Goal: Task Accomplishment & Management: Complete application form

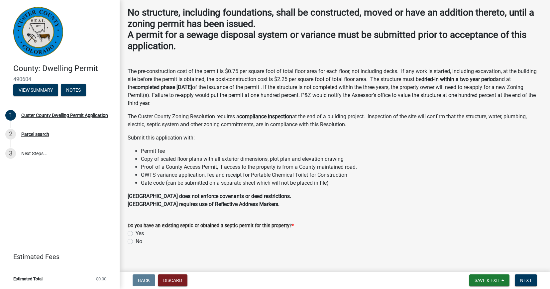
scroll to position [38, 0]
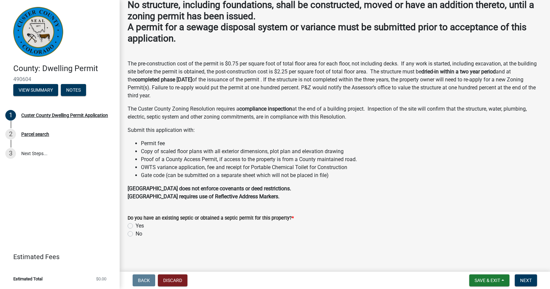
click at [136, 226] on label "Yes" at bounding box center [140, 226] width 8 height 8
click at [136, 226] on input "Yes" at bounding box center [138, 224] width 4 height 4
radio input "true"
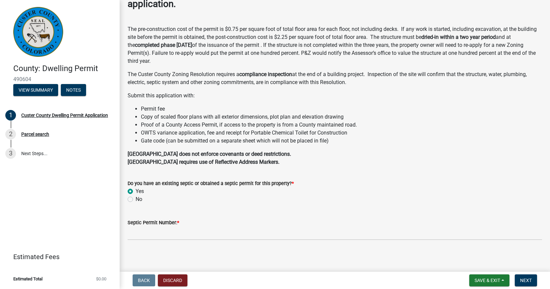
scroll to position [74, 0]
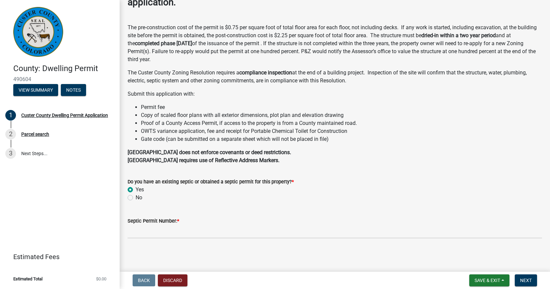
click at [171, 222] on label "Septic Permit Number: *" at bounding box center [153, 221] width 51 height 5
click at [171, 225] on input "Septic Permit Number: *" at bounding box center [335, 232] width 414 height 14
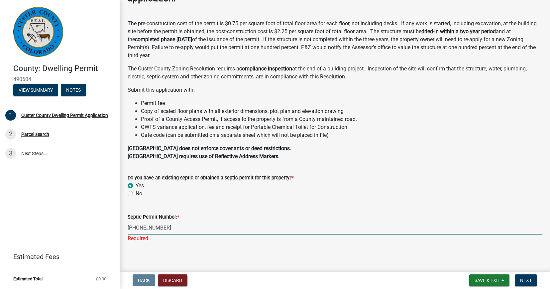
scroll to position [82, 0]
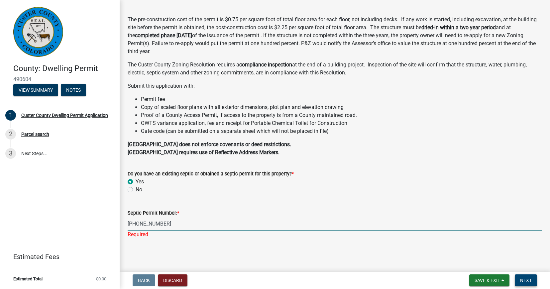
type input "[PHONE_NUMBER]"
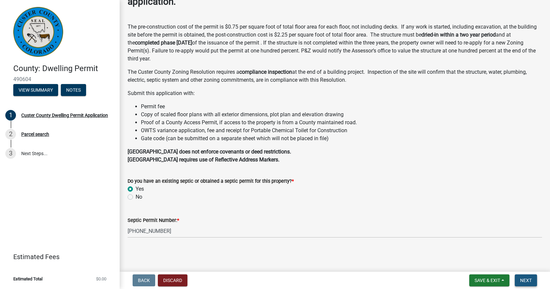
click at [528, 281] on span "Next" at bounding box center [526, 280] width 12 height 5
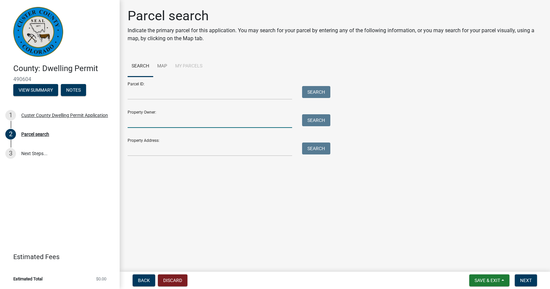
click at [154, 125] on input "Property Owner:" at bounding box center [210, 121] width 164 height 14
type input "Roy and Debra Buchanan"
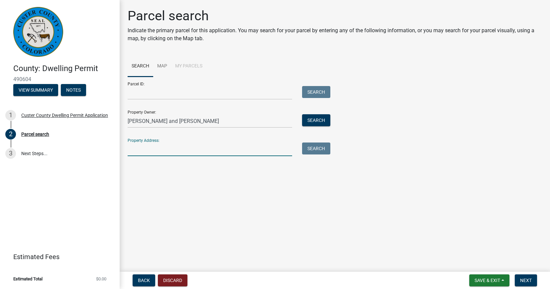
click at [155, 145] on input "Property Address:" at bounding box center [210, 150] width 164 height 14
type input "494 Piute, Westcliffe, CO 81252"
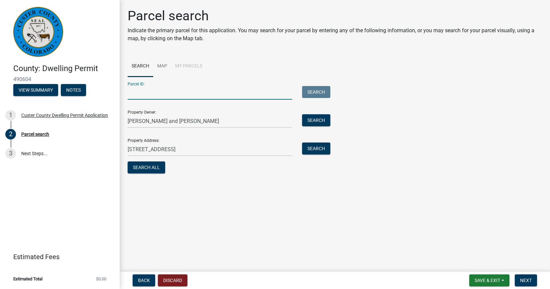
click at [137, 92] on input "Parcel ID:" at bounding box center [210, 93] width 164 height 14
click at [148, 168] on button "Search All" at bounding box center [147, 167] width 38 height 12
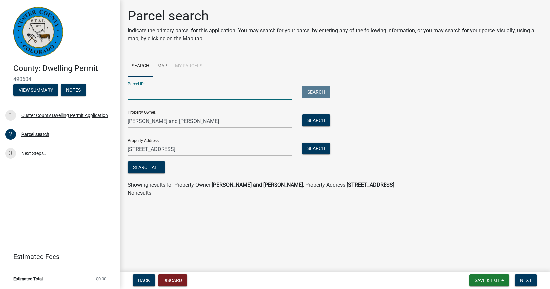
click at [156, 93] on input "Parcel ID:" at bounding box center [210, 93] width 164 height 14
click at [529, 282] on span "Next" at bounding box center [526, 280] width 12 height 5
drag, startPoint x: 228, startPoint y: 89, endPoint x: 109, endPoint y: 97, distance: 119.2
click at [109, 97] on div "County: Dwelling Permit 490604 View Summary Notes 1 Custer County Dwelling Perm…" at bounding box center [275, 144] width 550 height 289
type input "0010041497"
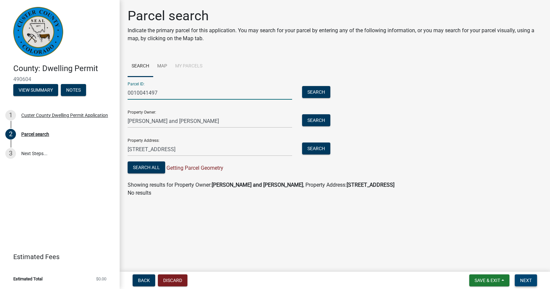
click at [529, 282] on span "Next" at bounding box center [526, 280] width 12 height 5
click at [313, 92] on button "Search" at bounding box center [316, 92] width 28 height 12
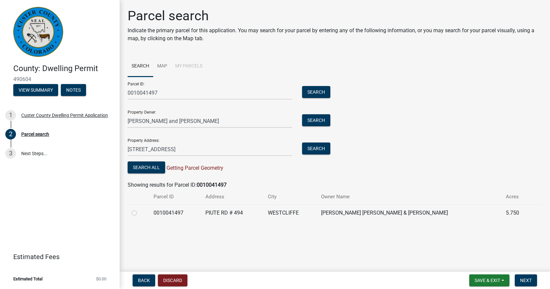
click at [140, 209] on label at bounding box center [140, 209] width 0 height 0
click at [140, 212] on input "radio" at bounding box center [142, 211] width 4 height 4
radio input "true"
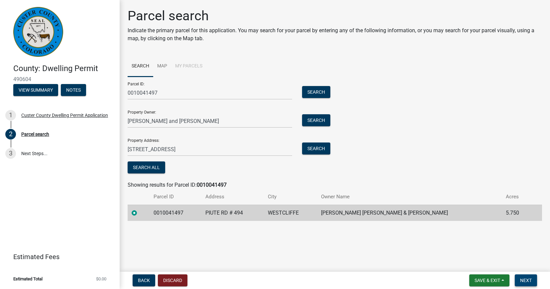
click at [533, 281] on button "Next" at bounding box center [526, 280] width 22 height 12
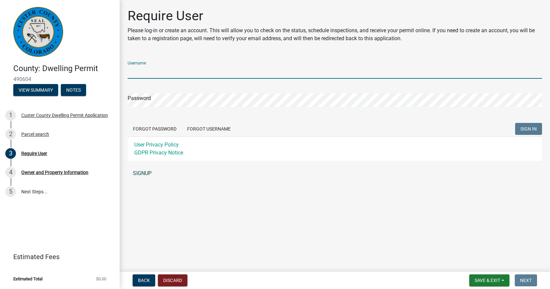
click at [145, 171] on div "Username Password Forgot Password Forgot Username SIGN IN User Privacy Policy G…" at bounding box center [335, 118] width 414 height 124
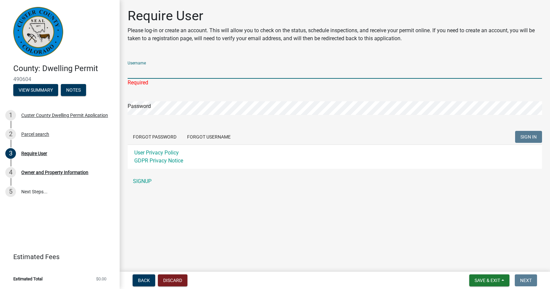
click at [133, 68] on input "Username" at bounding box center [335, 72] width 414 height 14
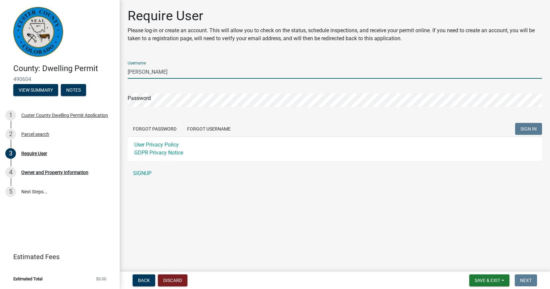
type input "[PERSON_NAME]"
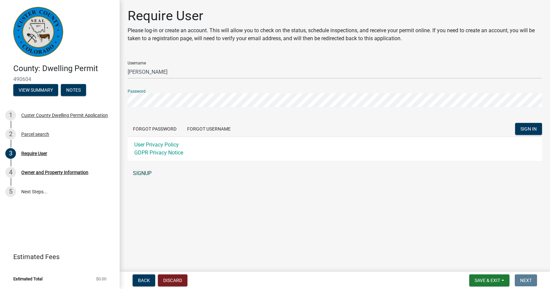
click at [142, 170] on link "SIGNUP" at bounding box center [335, 173] width 414 height 13
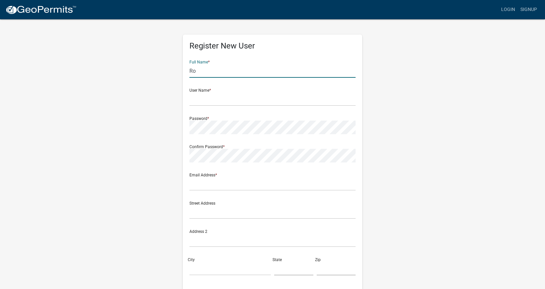
type input "Roy"
type input "[PERSON_NAME]"
type input "[EMAIL_ADDRESS][PERSON_NAME][DOMAIN_NAME]"
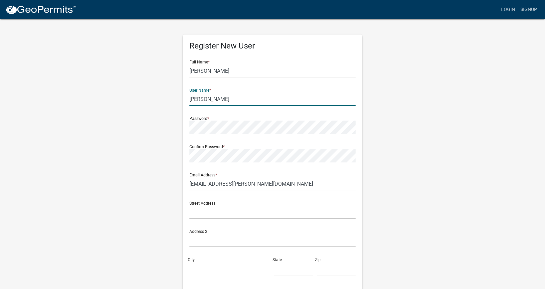
type input "[PERSON_NAME]"
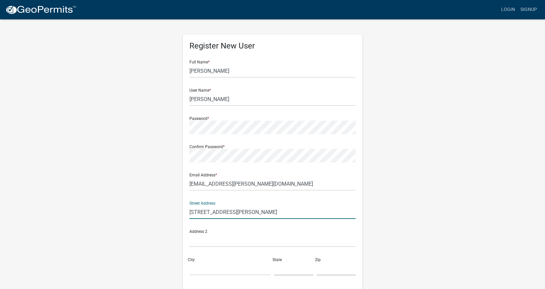
type input "8149 Linda Lane"
type input "Guthrie"
type input "OK"
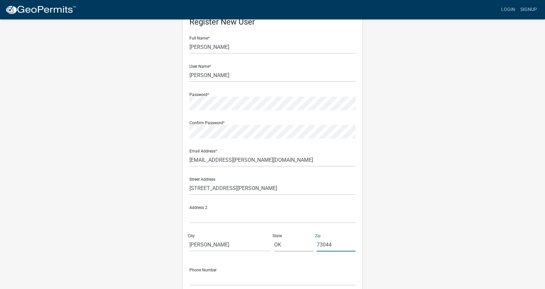
scroll to position [46, 0]
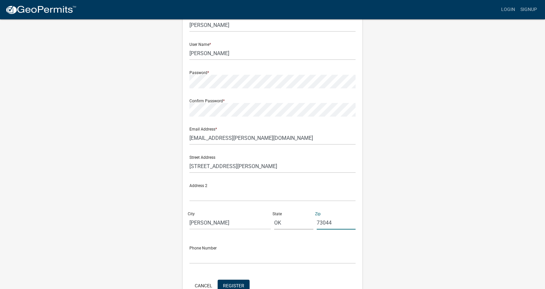
type input "73044"
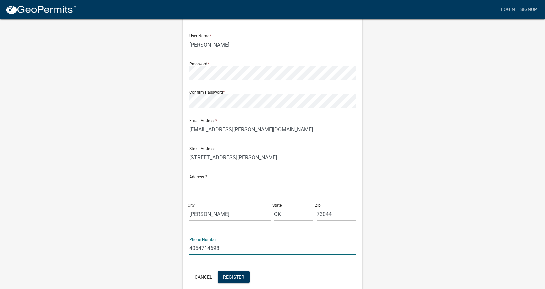
scroll to position [59, 0]
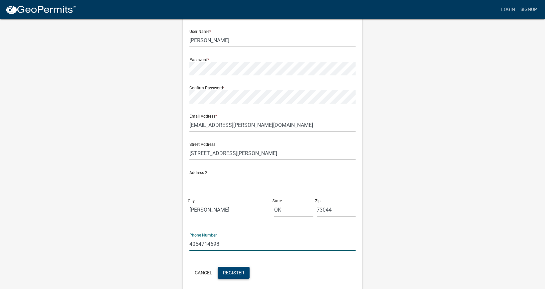
type input "4054714698"
click at [238, 272] on span "Register" at bounding box center [233, 272] width 21 height 5
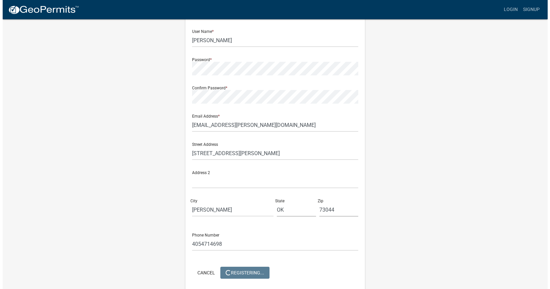
scroll to position [0, 0]
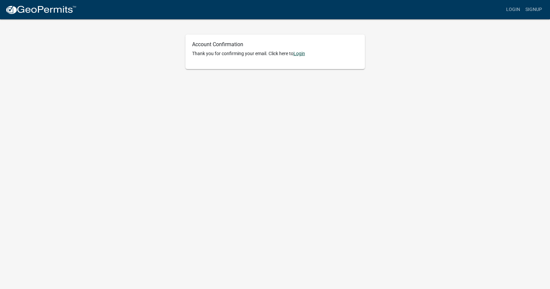
click at [301, 51] on link "Login" at bounding box center [299, 53] width 12 height 5
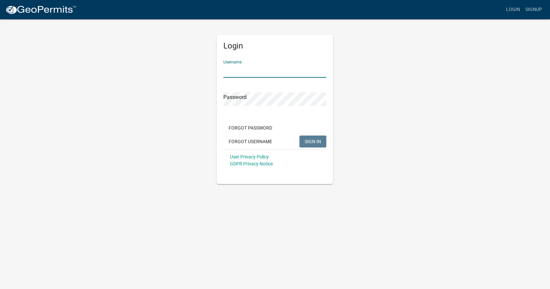
type input "[PERSON_NAME]"
click at [312, 139] on span "SIGN IN" at bounding box center [313, 141] width 16 height 5
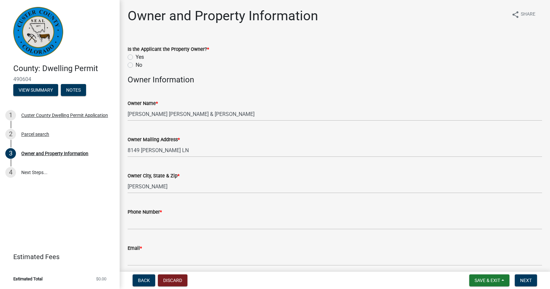
click at [136, 57] on label "Yes" at bounding box center [140, 57] width 8 height 8
click at [136, 57] on input "Yes" at bounding box center [138, 55] width 4 height 4
radio input "true"
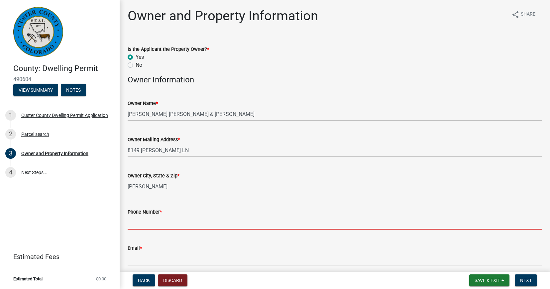
click at [146, 227] on input "Phone Number *" at bounding box center [335, 223] width 414 height 14
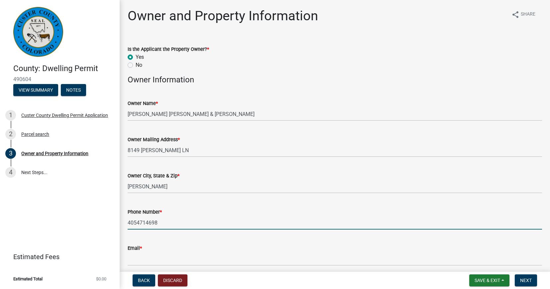
type input "4054714698"
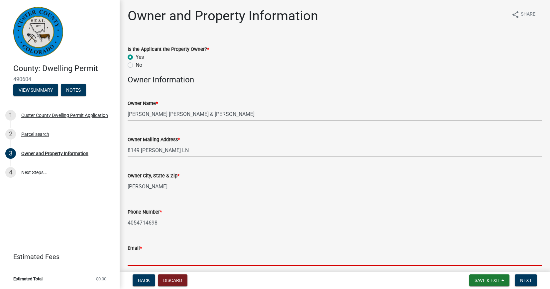
click at [142, 261] on input "Email *" at bounding box center [335, 259] width 414 height 14
type input "[EMAIL_ADDRESS][PERSON_NAME][DOMAIN_NAME]"
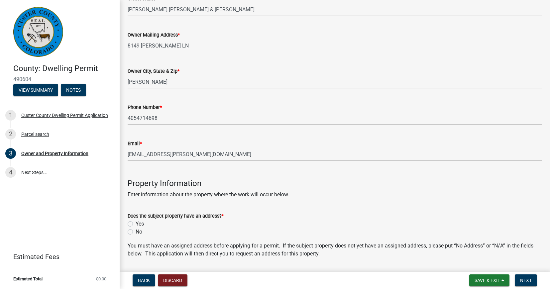
scroll to position [109, 0]
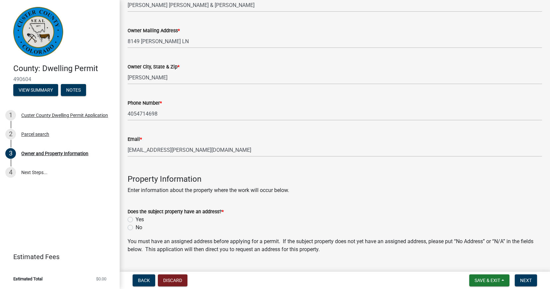
click at [136, 219] on label "Yes" at bounding box center [140, 220] width 8 height 8
click at [136, 219] on input "Yes" at bounding box center [138, 218] width 4 height 4
radio input "true"
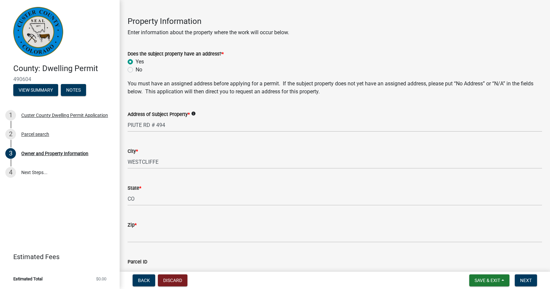
scroll to position [271, 0]
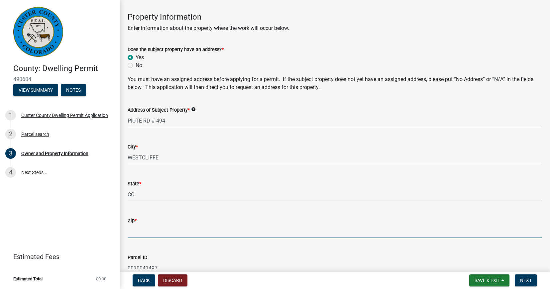
click at [140, 226] on input "Zip *" at bounding box center [335, 232] width 414 height 14
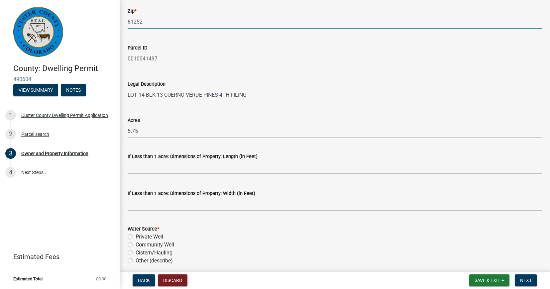
scroll to position [485, 0]
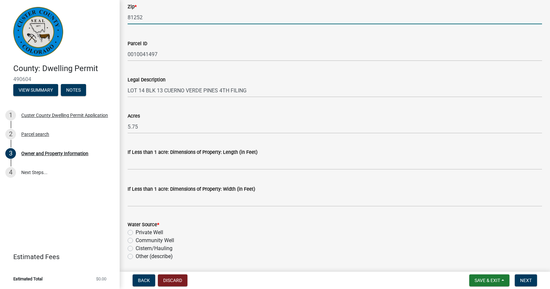
type input "81252"
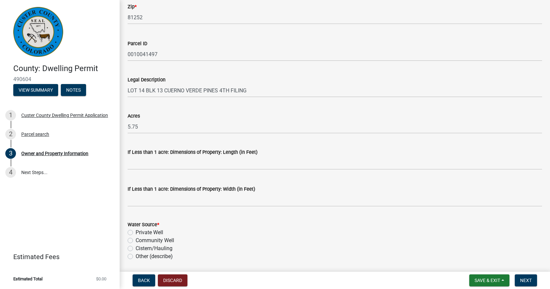
click at [136, 230] on label "Private Well" at bounding box center [150, 233] width 28 height 8
click at [136, 230] on input "Private Well" at bounding box center [138, 231] width 4 height 4
radio input "true"
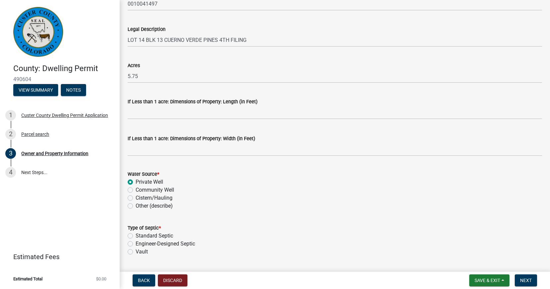
scroll to position [550, 0]
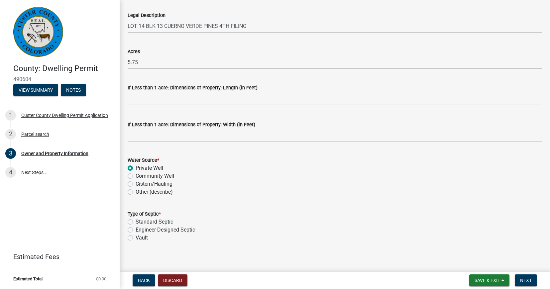
click at [136, 220] on label "Standard Septic" at bounding box center [155, 222] width 38 height 8
click at [136, 220] on input "Standard Septic" at bounding box center [138, 220] width 4 height 4
radio input "true"
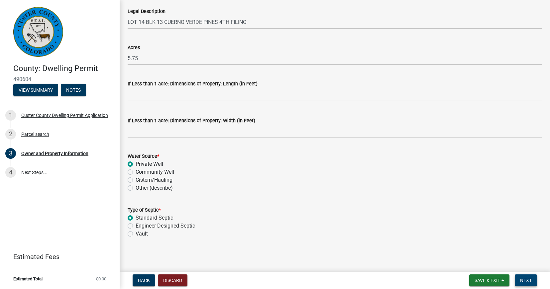
click at [533, 280] on button "Next" at bounding box center [526, 280] width 22 height 12
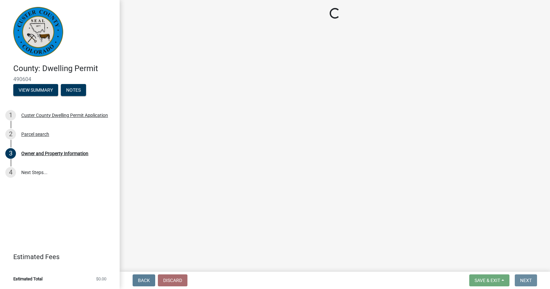
scroll to position [0, 0]
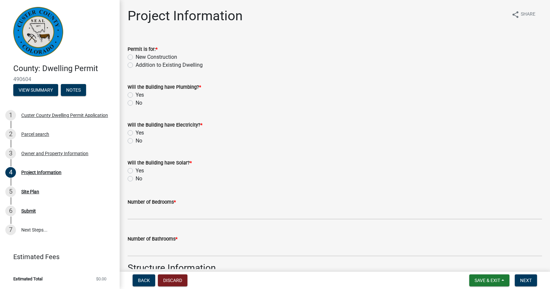
click at [136, 55] on label "New Construction" at bounding box center [157, 57] width 42 height 8
click at [136, 55] on input "New Construction" at bounding box center [138, 55] width 4 height 4
radio input "true"
click at [136, 95] on label "Yes" at bounding box center [140, 95] width 8 height 8
click at [136, 95] on input "Yes" at bounding box center [138, 93] width 4 height 4
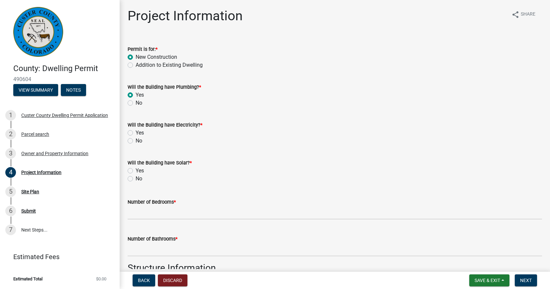
radio input "true"
click at [127, 132] on div "Will the Building have Electricity? * Yes No" at bounding box center [335, 129] width 424 height 32
click at [136, 132] on label "Yes" at bounding box center [140, 133] width 8 height 8
click at [136, 132] on input "Yes" at bounding box center [138, 131] width 4 height 4
radio input "true"
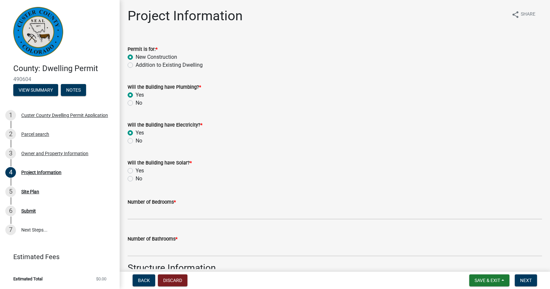
click at [136, 170] on label "Yes" at bounding box center [140, 171] width 8 height 8
click at [136, 170] on input "Yes" at bounding box center [138, 169] width 4 height 4
radio input "true"
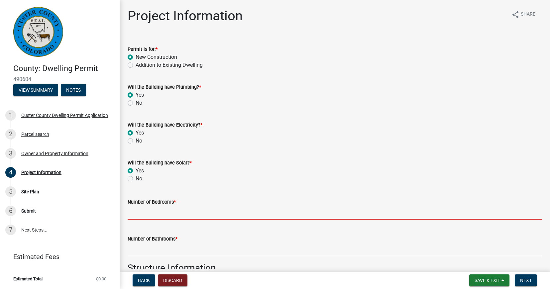
click at [168, 209] on input "text" at bounding box center [335, 213] width 414 height 14
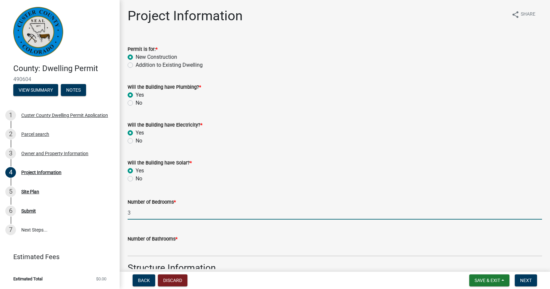
type input "3"
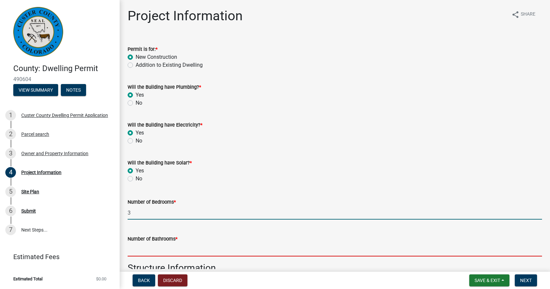
click at [131, 253] on input "text" at bounding box center [335, 250] width 414 height 14
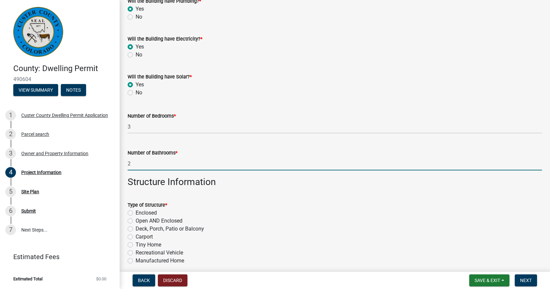
scroll to position [90, 0]
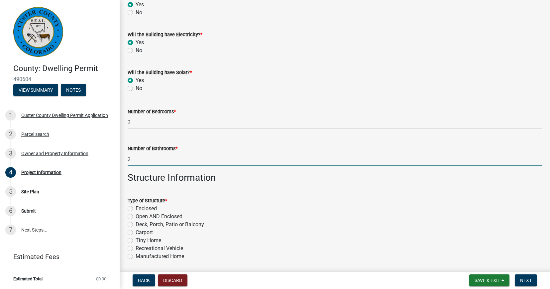
type input "2"
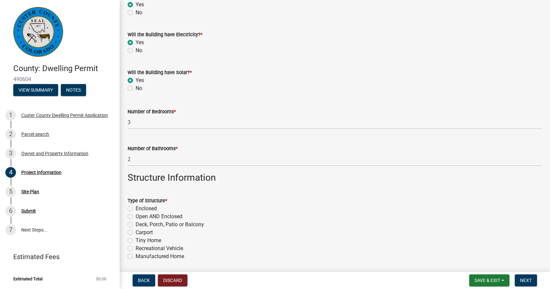
click at [136, 206] on label "Enclosed" at bounding box center [146, 209] width 21 height 8
click at [136, 206] on input "Enclosed" at bounding box center [138, 207] width 4 height 4
radio input "true"
click at [136, 224] on label "Deck, Porch, Patio or Balcony" at bounding box center [170, 225] width 68 height 8
click at [136, 224] on input "Deck, Porch, Patio or Balcony" at bounding box center [138, 223] width 4 height 4
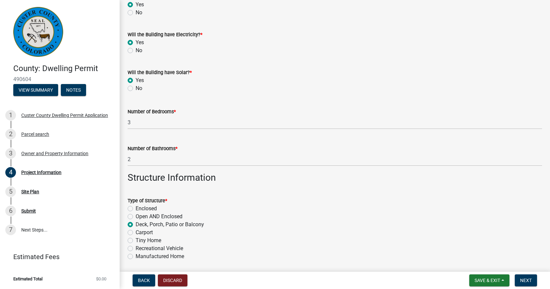
radio input "true"
click at [136, 208] on label "Enclosed" at bounding box center [146, 209] width 21 height 8
click at [136, 208] on input "Enclosed" at bounding box center [138, 207] width 4 height 4
radio input "true"
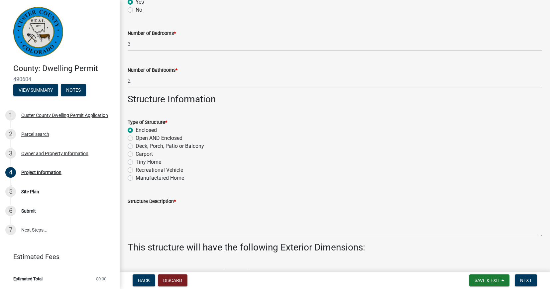
scroll to position [196, 0]
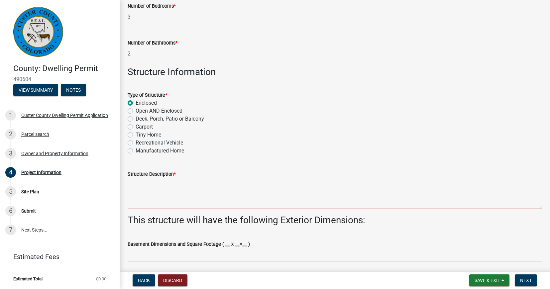
click at [137, 190] on textarea "Structure Description *" at bounding box center [335, 193] width 414 height 31
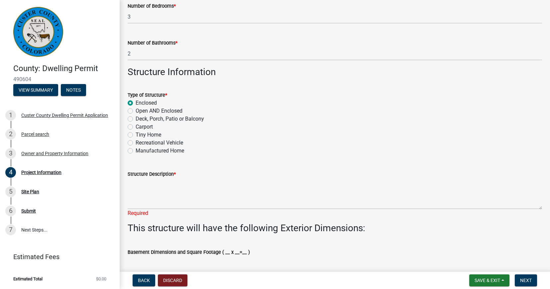
click at [136, 111] on label "Open AND Enclosed" at bounding box center [159, 111] width 47 height 8
click at [136, 111] on input "Open AND Enclosed" at bounding box center [138, 109] width 4 height 4
radio input "true"
click at [136, 103] on label "Enclosed" at bounding box center [146, 103] width 21 height 8
click at [136, 103] on input "Enclosed" at bounding box center [138, 101] width 4 height 4
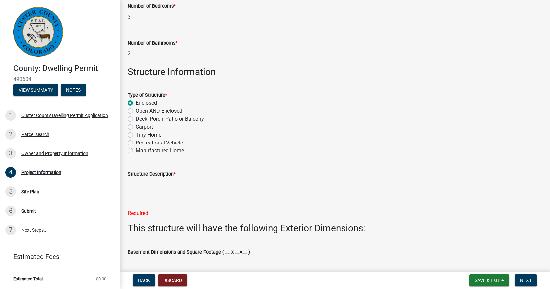
radio input "true"
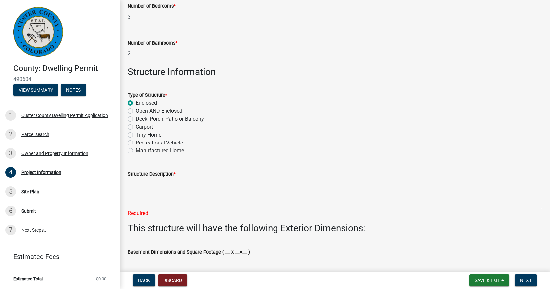
click at [141, 204] on textarea "Structure Description *" at bounding box center [335, 193] width 414 height 31
click at [136, 110] on label "Open AND Enclosed" at bounding box center [159, 111] width 47 height 8
click at [136, 110] on input "Open AND Enclosed" at bounding box center [138, 109] width 4 height 4
radio input "true"
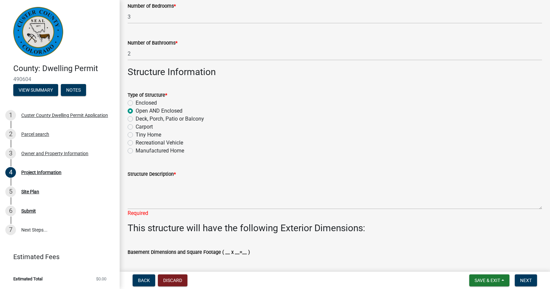
click at [136, 104] on label "Enclosed" at bounding box center [146, 103] width 21 height 8
click at [136, 103] on input "Enclosed" at bounding box center [138, 101] width 4 height 4
radio input "true"
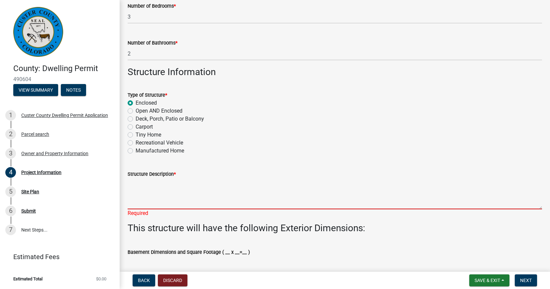
click at [140, 194] on textarea "Structure Description *" at bounding box center [335, 193] width 414 height 31
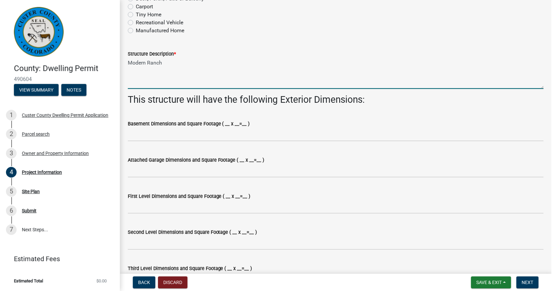
scroll to position [321, 0]
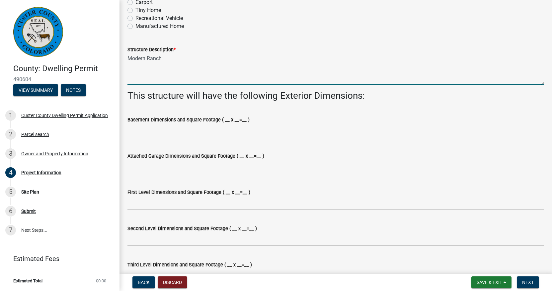
type textarea "Modern Ranch"
click at [246, 154] on label "Attached Garage Dimensions and Square Footage ( __ x __=__ )" at bounding box center [196, 156] width 137 height 5
click at [246, 160] on input "Attached Garage Dimensions and Square Footage ( __ x __=__ )" at bounding box center [336, 167] width 417 height 14
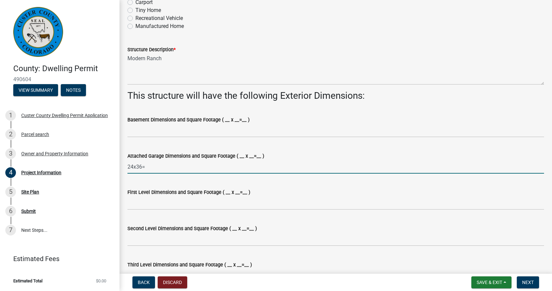
drag, startPoint x: 139, startPoint y: 200, endPoint x: 165, endPoint y: 165, distance: 44.1
click at [165, 165] on input "24x36=" at bounding box center [336, 167] width 417 height 14
type input "24x36=864"
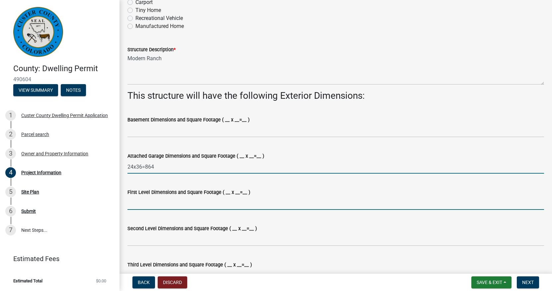
click at [143, 205] on input "First Level Dimensions and Square Footage ( __ x __=__ )" at bounding box center [336, 203] width 417 height 14
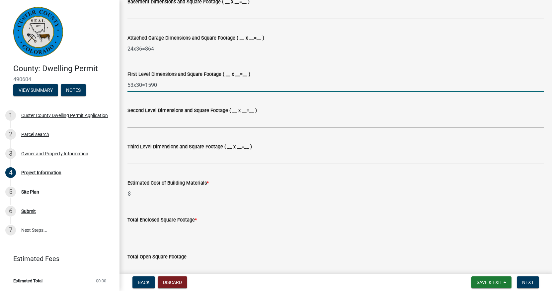
scroll to position [443, 0]
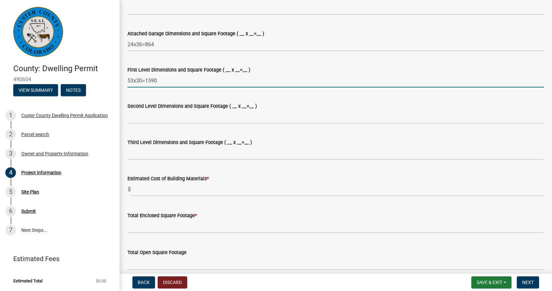
type input "53x30=1590"
click at [141, 189] on input "text" at bounding box center [338, 189] width 414 height 14
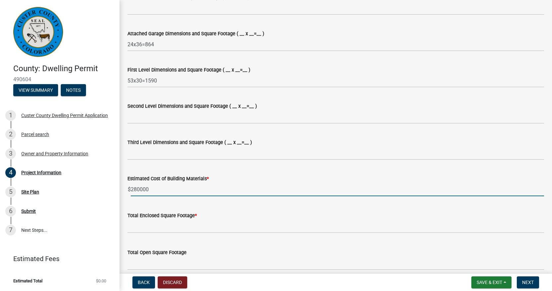
type input "280000"
click at [137, 227] on input "text" at bounding box center [336, 226] width 417 height 14
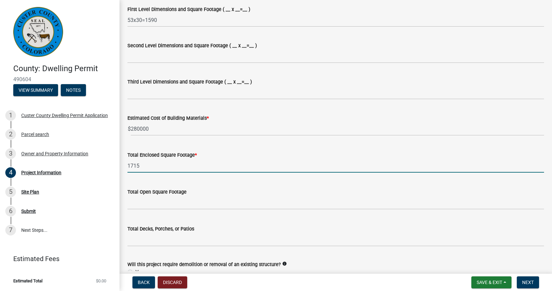
scroll to position [508, 0]
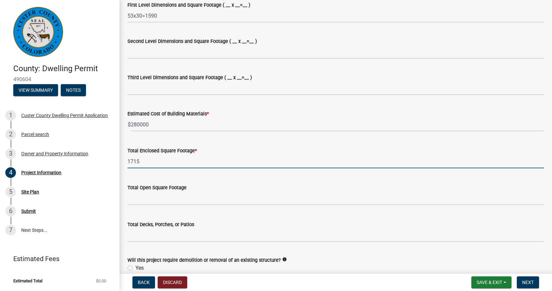
type input "1715"
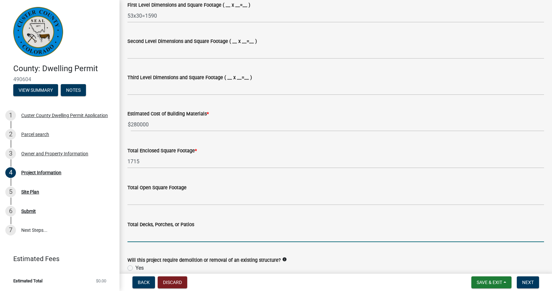
click at [144, 238] on input "text" at bounding box center [336, 235] width 417 height 14
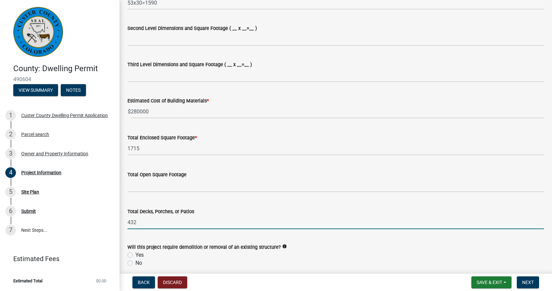
scroll to position [525, 0]
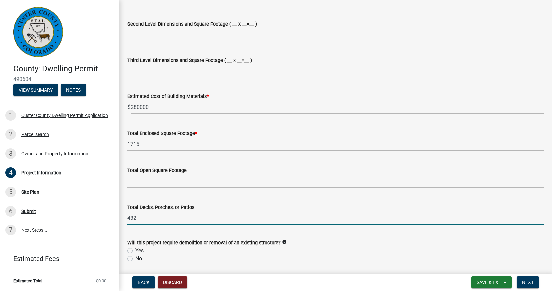
type input "432"
click at [136, 258] on label "No" at bounding box center [139, 258] width 7 height 8
click at [136, 258] on input "No" at bounding box center [138, 256] width 4 height 4
radio input "true"
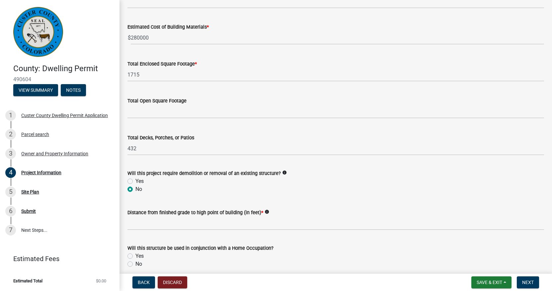
scroll to position [599, 0]
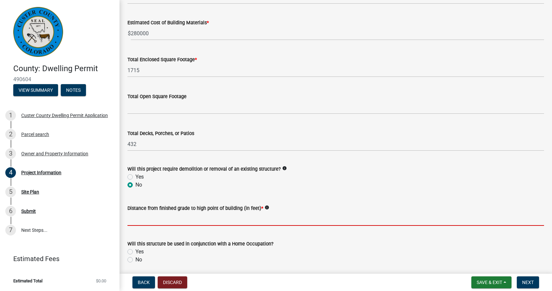
click at [138, 220] on input "text" at bounding box center [336, 219] width 417 height 14
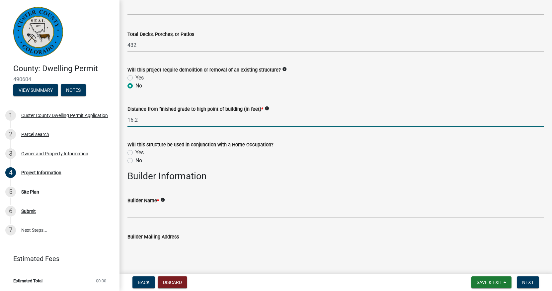
scroll to position [702, 0]
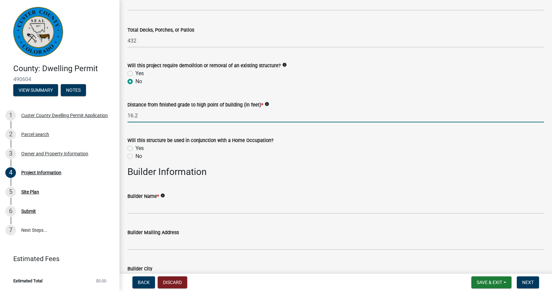
type input "16.2"
click at [136, 156] on label "No" at bounding box center [139, 156] width 7 height 8
click at [136, 156] on input "No" at bounding box center [138, 154] width 4 height 4
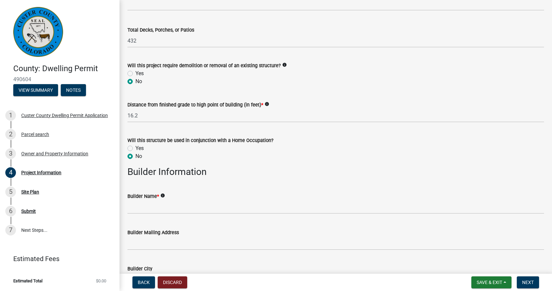
radio input "true"
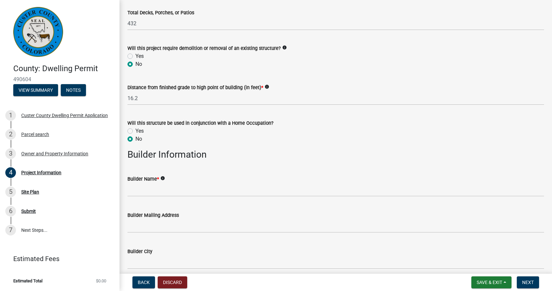
scroll to position [733, 0]
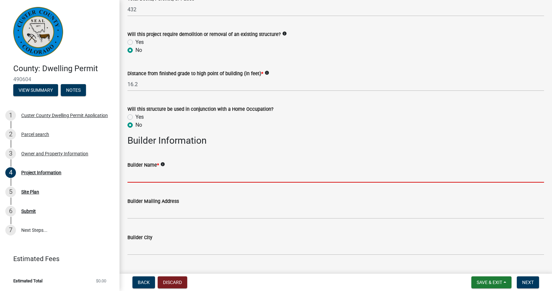
click at [139, 178] on input "Builder Name *" at bounding box center [336, 176] width 417 height 14
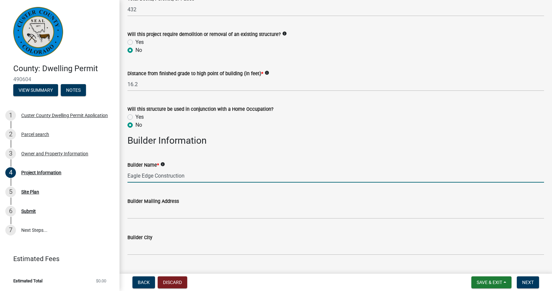
type input "Eagle Edge Construction"
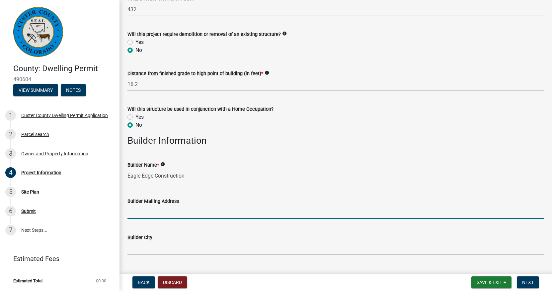
click at [138, 213] on input "Builder Mailing Address" at bounding box center [336, 212] width 417 height 14
type input "[STREET_ADDRESS][PERSON_NAME]"
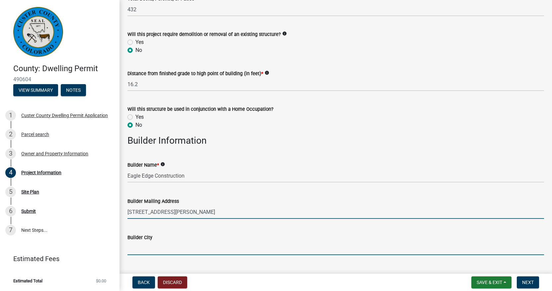
click at [134, 246] on input "Builder City" at bounding box center [336, 248] width 417 height 14
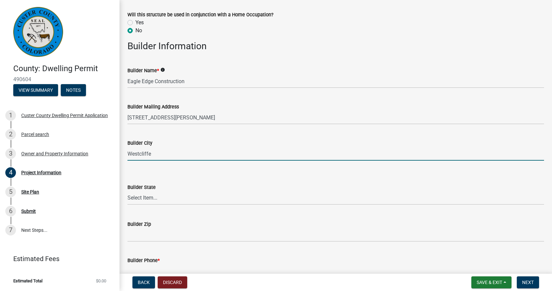
scroll to position [836, 0]
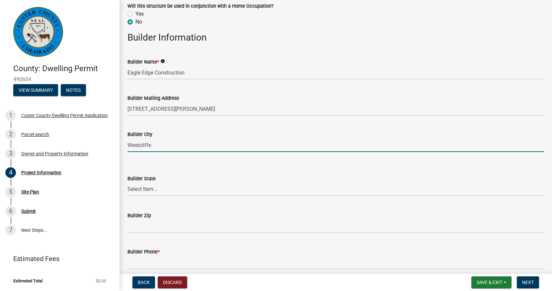
type input "Westcliffe"
select select "CO"
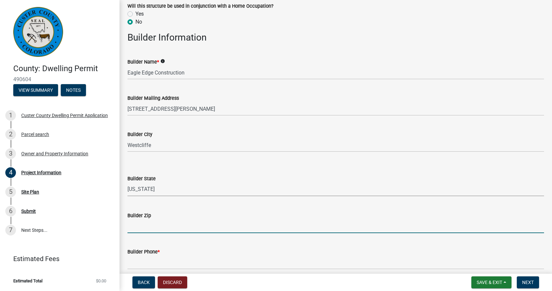
click at [136, 225] on input "Builder Zip" at bounding box center [336, 226] width 417 height 14
type input "81252"
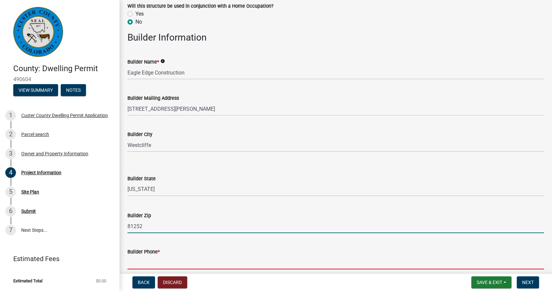
click at [144, 263] on input "Builder Phone *" at bounding box center [336, 262] width 417 height 14
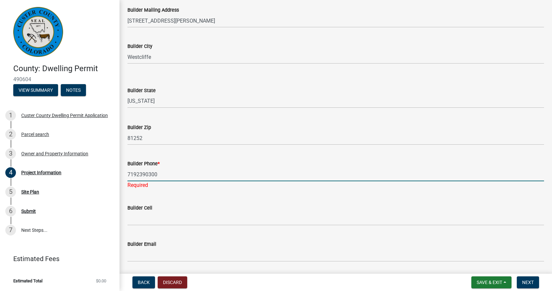
scroll to position [929, 0]
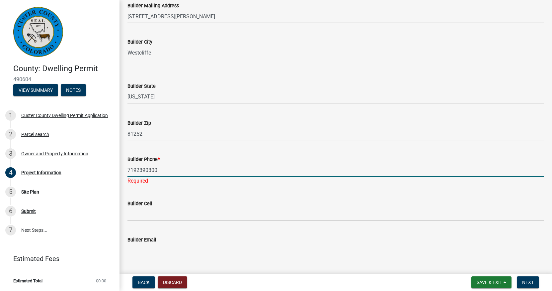
type input "7192390300"
click at [142, 216] on wm-data-entity-input "Builder Cell" at bounding box center [336, 208] width 417 height 36
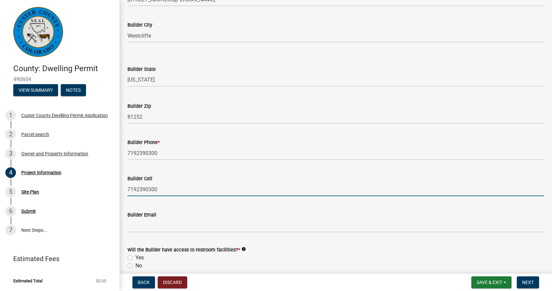
scroll to position [950, 0]
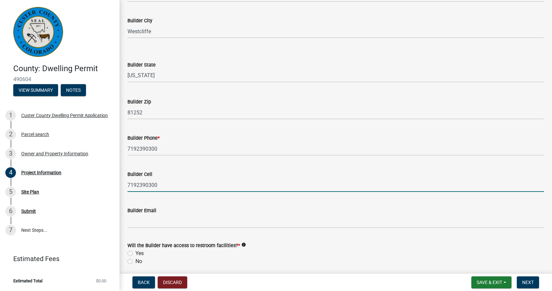
type input "7192390300"
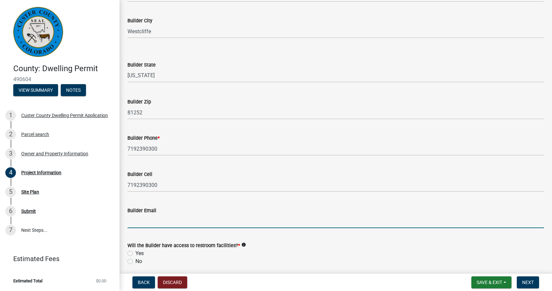
click at [140, 222] on input "Builder Email" at bounding box center [336, 221] width 417 height 14
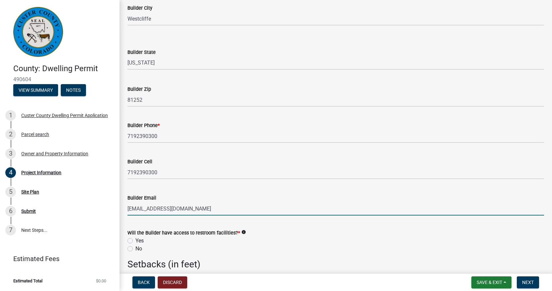
scroll to position [967, 0]
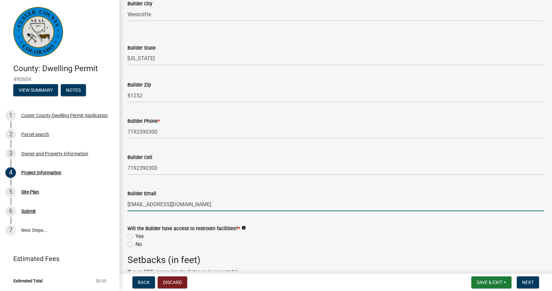
type input "[EMAIL_ADDRESS][DOMAIN_NAME]"
click at [136, 234] on label "Yes" at bounding box center [140, 236] width 8 height 8
click at [136, 234] on input "Yes" at bounding box center [138, 234] width 4 height 4
radio input "true"
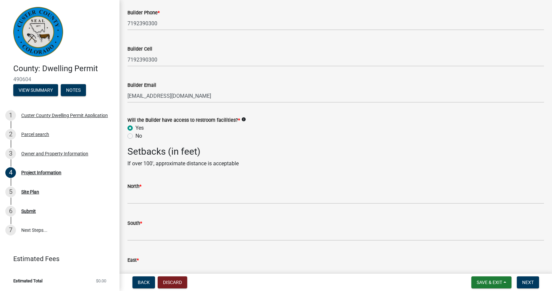
scroll to position [1079, 0]
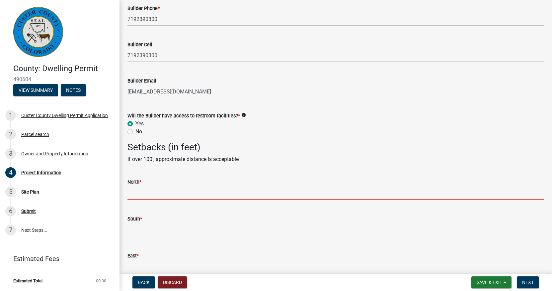
click at [134, 194] on input "text" at bounding box center [336, 193] width 417 height 14
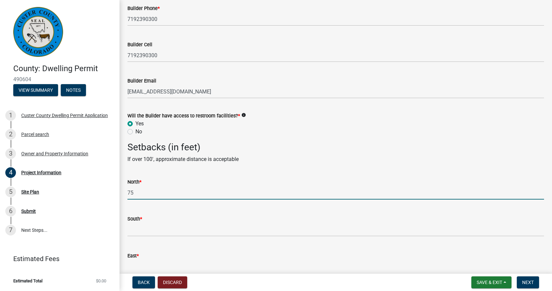
type input "75"
click at [140, 228] on input "text" at bounding box center [336, 230] width 417 height 14
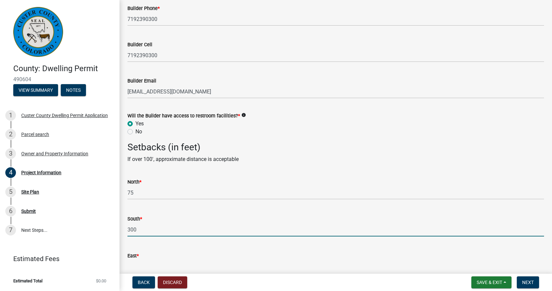
scroll to position [1099, 0]
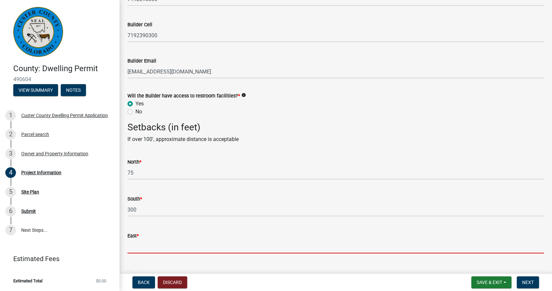
click at [140, 246] on input "text" at bounding box center [336, 247] width 417 height 14
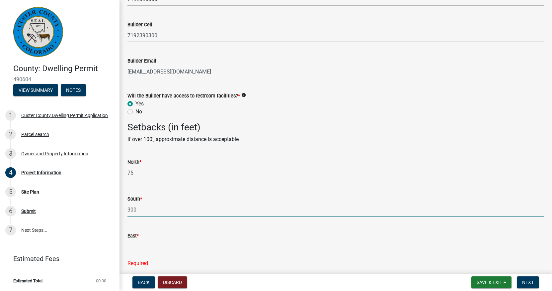
drag, startPoint x: 130, startPoint y: 208, endPoint x: 127, endPoint y: 210, distance: 3.6
click at [127, 210] on div "South * 300" at bounding box center [336, 200] width 427 height 31
type input "200"
click at [139, 244] on input "text" at bounding box center [336, 247] width 417 height 14
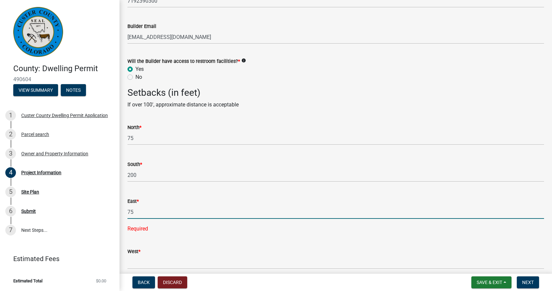
scroll to position [1145, 0]
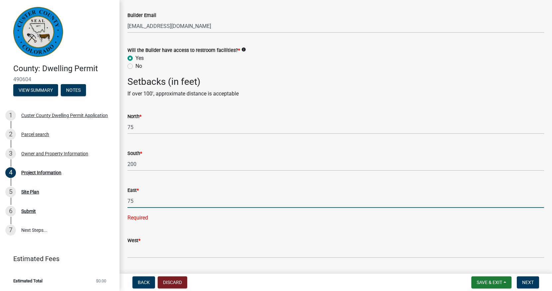
type input "75"
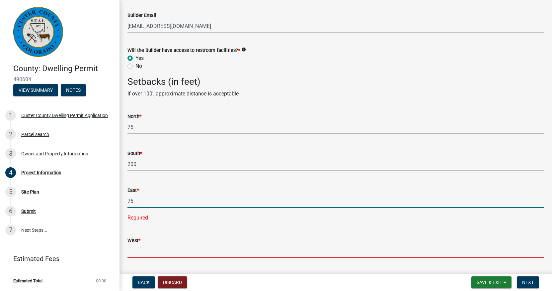
click at [140, 248] on wm-data-entity-input "West *" at bounding box center [336, 245] width 417 height 36
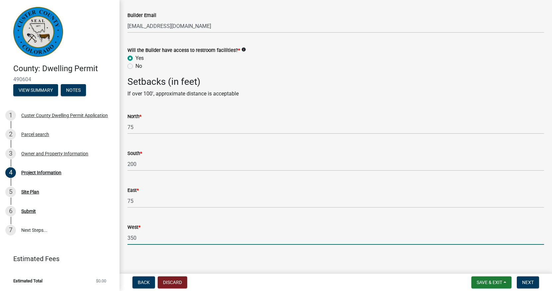
scroll to position [1149, 0]
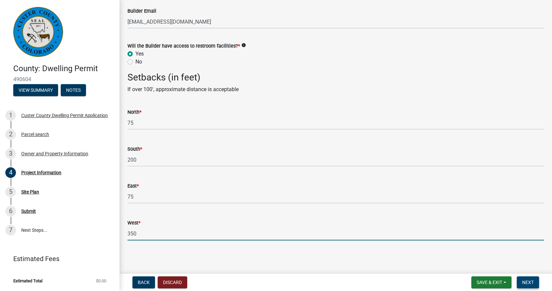
type input "350"
click at [526, 285] on button "Next" at bounding box center [528, 282] width 22 height 12
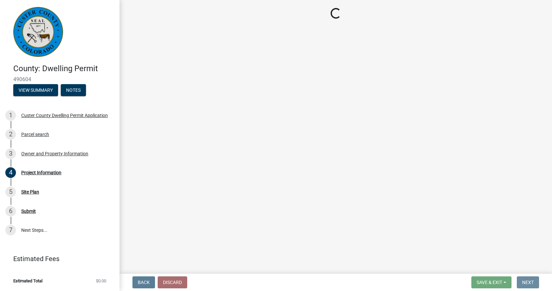
scroll to position [0, 0]
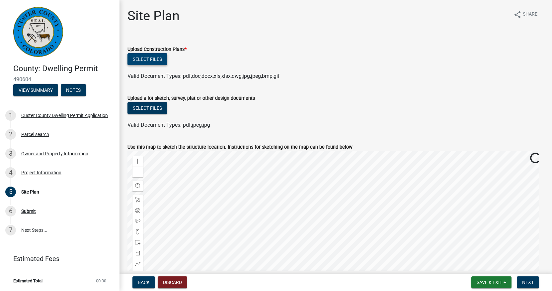
click at [157, 61] on button "Select files" at bounding box center [148, 59] width 40 height 12
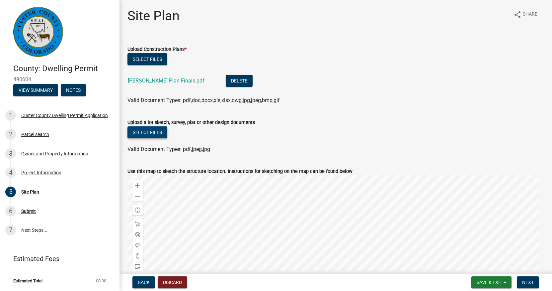
click at [160, 133] on button "Select files" at bounding box center [148, 132] width 40 height 12
click at [162, 133] on button "Select files" at bounding box center [148, 132] width 40 height 12
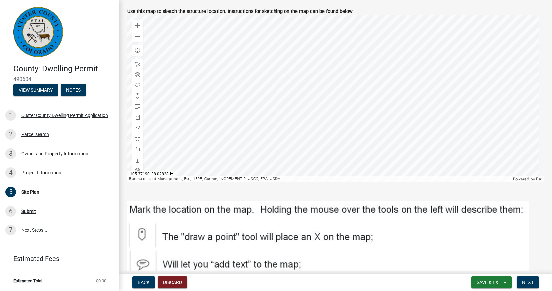
scroll to position [117, 0]
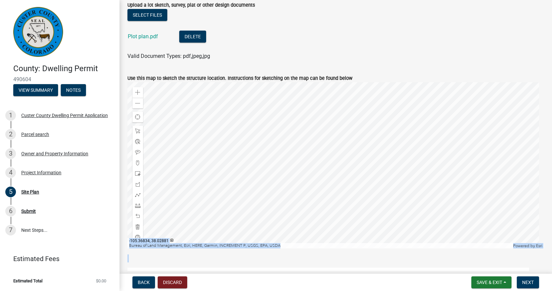
click at [397, 202] on wm-data-entity-input-list "Upload Construction Plans * Select files [PERSON_NAME] Plan Finals.pdf Delete V…" at bounding box center [336, 161] width 417 height 483
drag, startPoint x: 411, startPoint y: 257, endPoint x: 405, endPoint y: 206, distance: 51.6
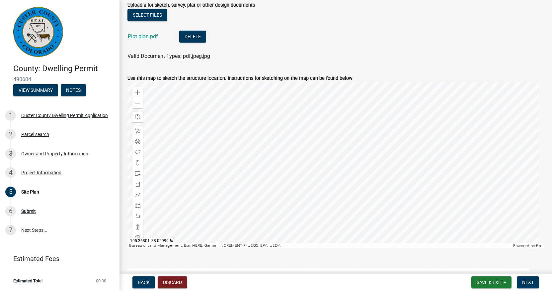
click at [413, 57] on div "Valid Document Types: pdf,jpeg,jpg" at bounding box center [336, 56] width 427 height 8
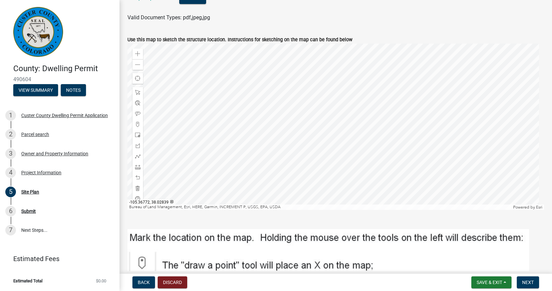
scroll to position [160, 0]
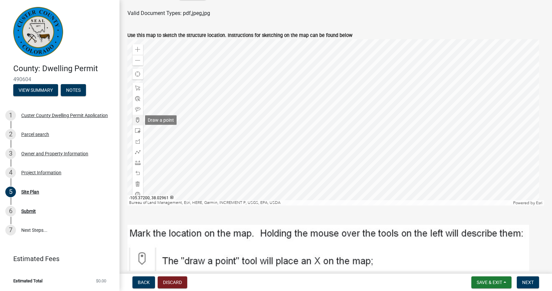
click at [139, 118] on span at bounding box center [137, 119] width 5 height 5
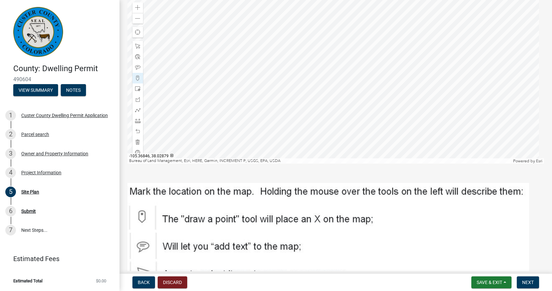
scroll to position [198, 0]
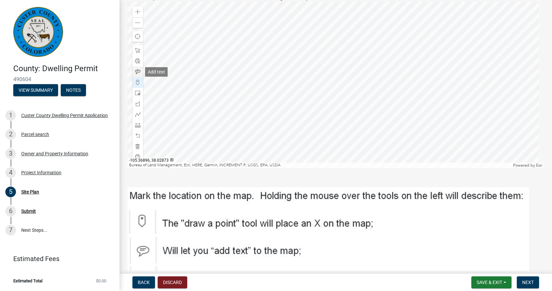
click at [138, 72] on span at bounding box center [137, 71] width 5 height 5
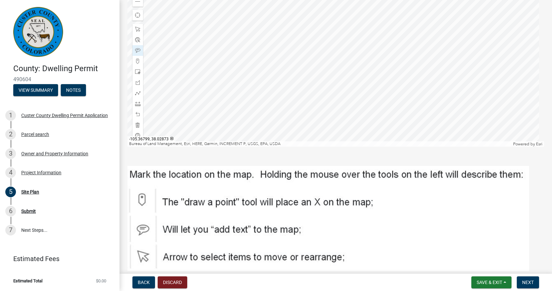
scroll to position [275, 0]
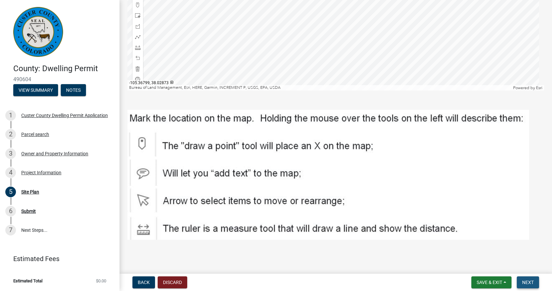
click at [527, 283] on span "Next" at bounding box center [529, 281] width 12 height 5
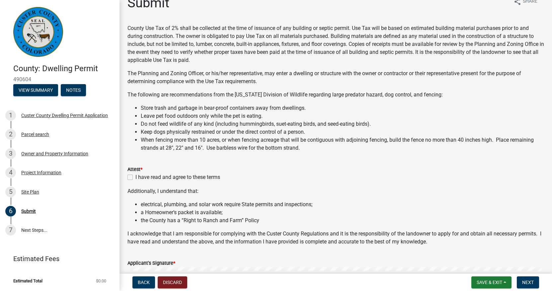
scroll to position [17, 0]
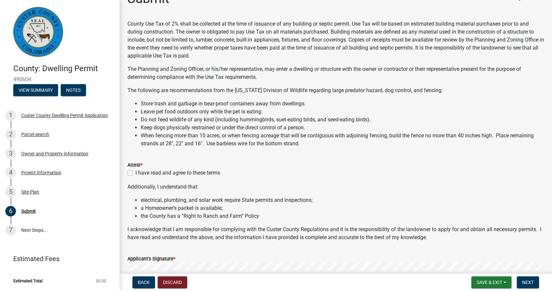
click at [136, 171] on label "I have read and agree to these terms" at bounding box center [178, 173] width 85 height 8
click at [136, 171] on input "I have read and agree to these terms" at bounding box center [138, 171] width 4 height 4
checkbox input "true"
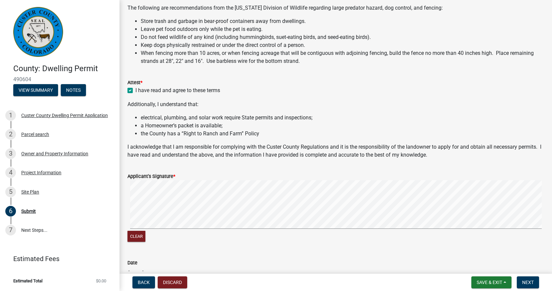
scroll to position [104, 0]
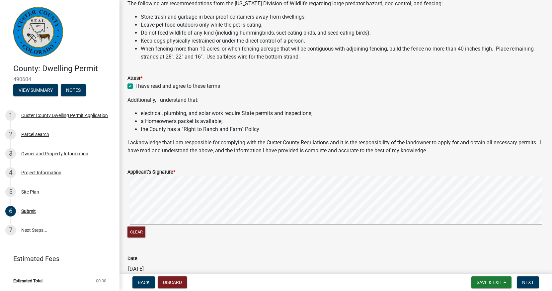
click at [175, 172] on span "*" at bounding box center [174, 172] width 2 height 6
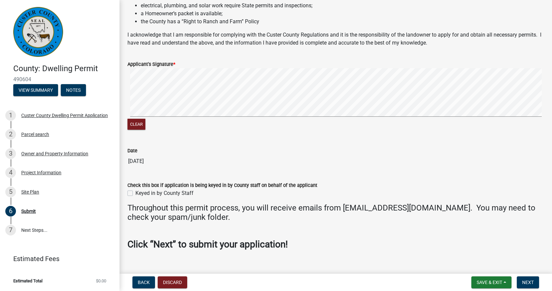
scroll to position [216, 0]
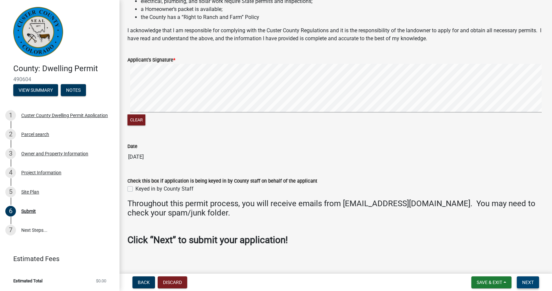
click at [534, 282] on span "Next" at bounding box center [529, 281] width 12 height 5
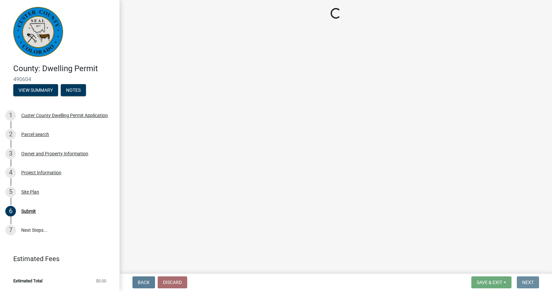
scroll to position [0, 0]
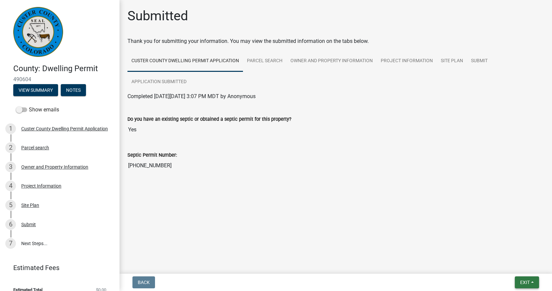
click at [526, 284] on span "Exit" at bounding box center [526, 281] width 10 height 5
click at [502, 266] on button "Save & Exit" at bounding box center [513, 265] width 53 height 16
